Goal: Task Accomplishment & Management: Complete application form

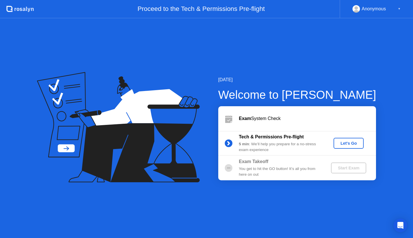
click at [347, 143] on div "Let's Go" at bounding box center [349, 143] width 26 height 5
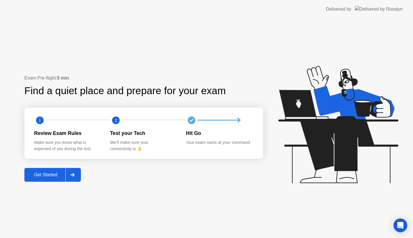
click at [51, 169] on button "Get Started" at bounding box center [52, 175] width 57 height 14
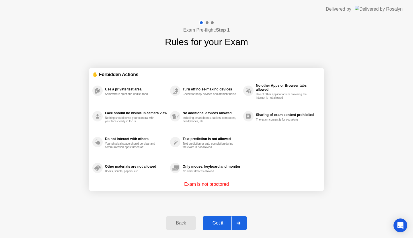
click at [217, 222] on div "Got it" at bounding box center [218, 222] width 27 height 5
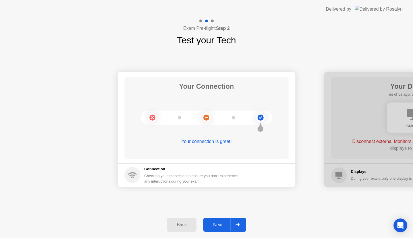
click at [222, 224] on div "Next" at bounding box center [218, 224] width 26 height 5
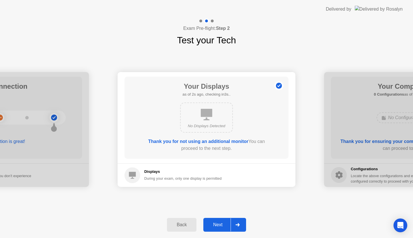
click at [223, 222] on div "Next" at bounding box center [218, 224] width 26 height 5
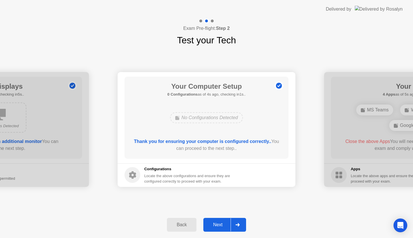
click at [220, 225] on div "Next" at bounding box center [218, 224] width 26 height 5
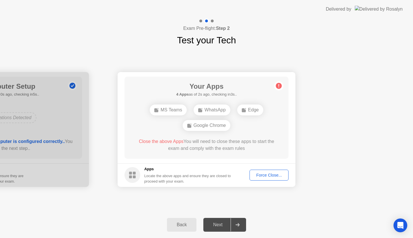
click at [272, 174] on div "Force Close..." at bounding box center [269, 175] width 35 height 5
click at [267, 175] on div "Force Close..." at bounding box center [269, 175] width 35 height 5
click at [272, 177] on div "Force Close..." at bounding box center [269, 175] width 35 height 5
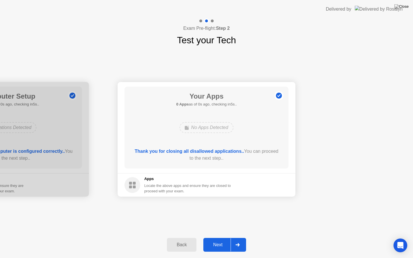
click at [260, 181] on footer "Apps Locate the above apps and ensure they are closed to proceed with your exam." at bounding box center [207, 185] width 178 height 24
click at [217, 238] on button "Next" at bounding box center [225, 245] width 43 height 14
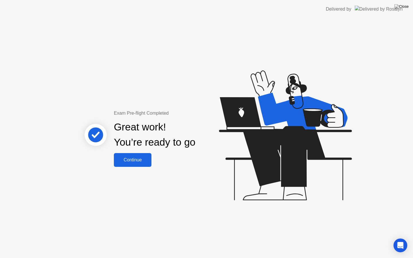
click at [133, 159] on div "Continue" at bounding box center [133, 160] width 34 height 5
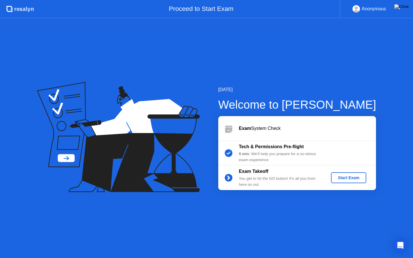
click at [351, 181] on button "Start Exam" at bounding box center [348, 178] width 35 height 11
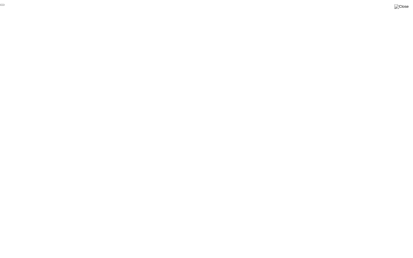
click div "End Proctoring Session"
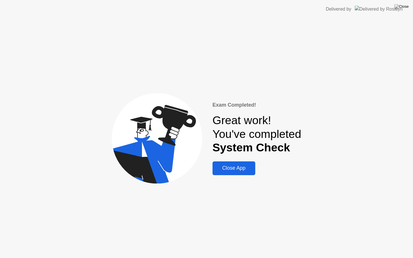
click at [239, 175] on button "Close App" at bounding box center [234, 169] width 43 height 14
